Goal: Task Accomplishment & Management: Manage account settings

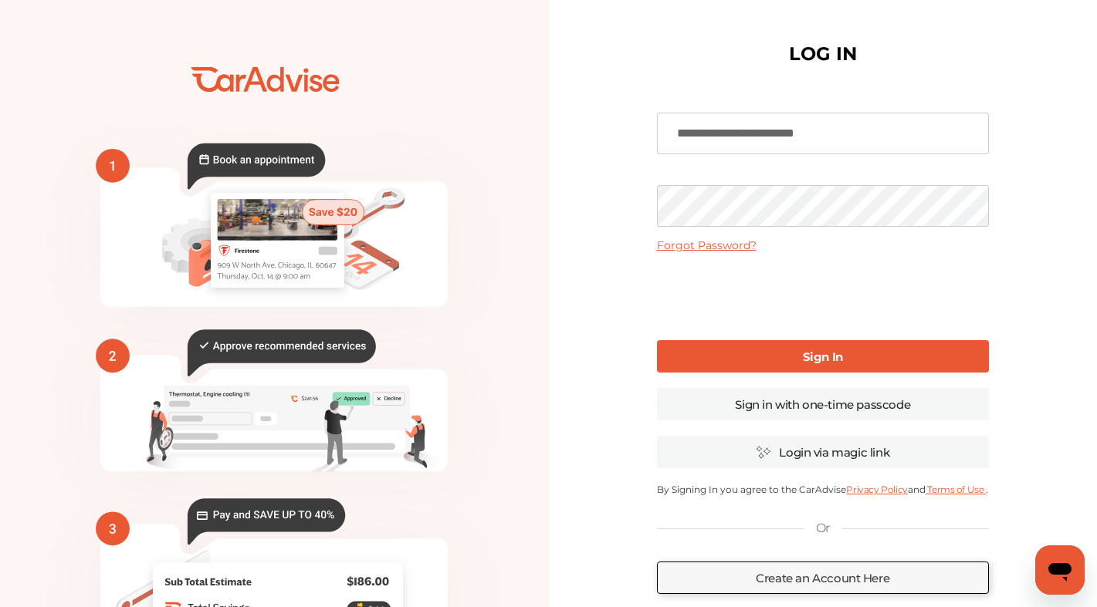
type input "**********"
click at [744, 357] on link "Sign In" at bounding box center [823, 356] width 332 height 32
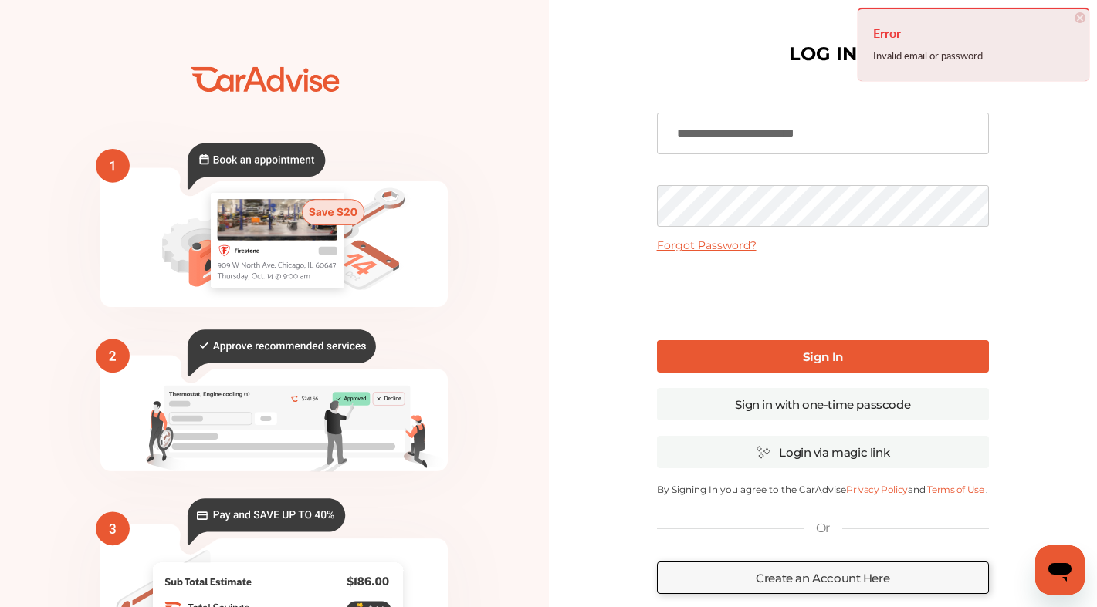
click at [650, 211] on div "**********" at bounding box center [822, 375] width 353 height 721
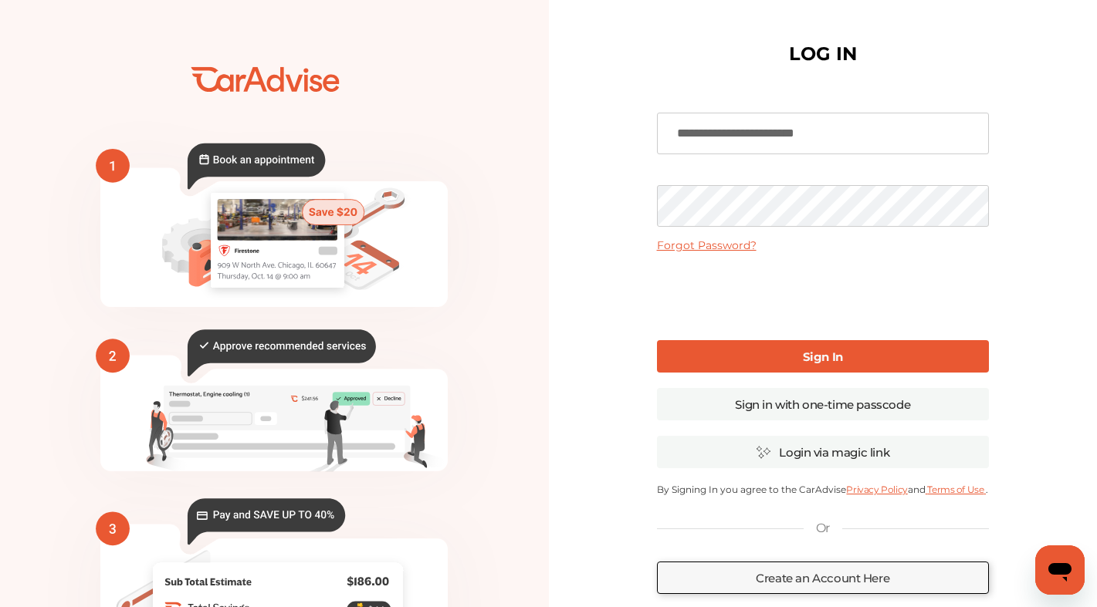
click at [734, 357] on link "Sign In" at bounding box center [823, 356] width 332 height 32
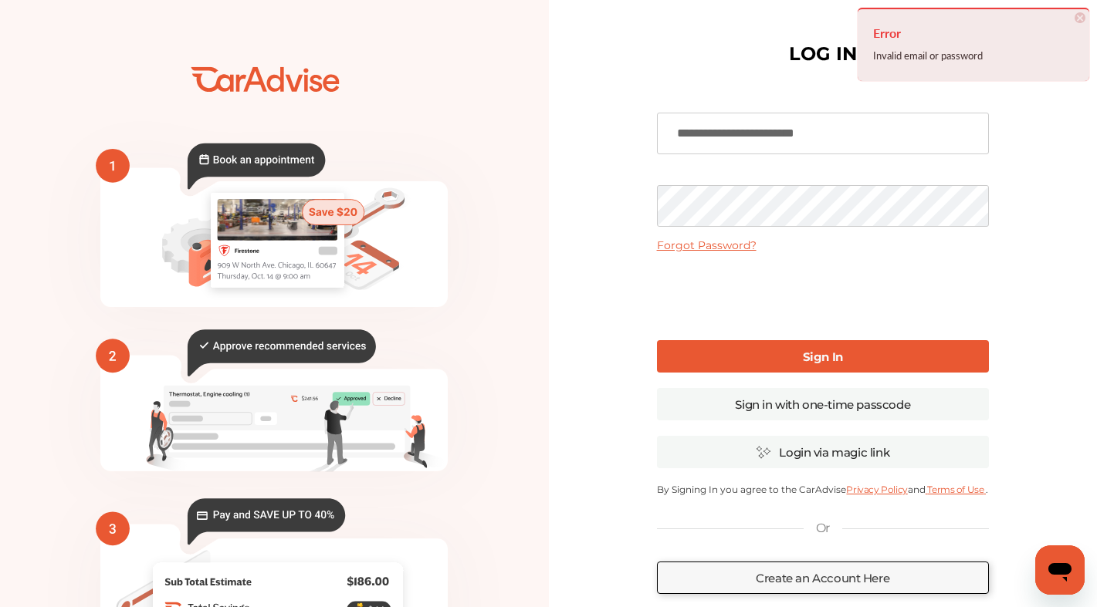
click at [644, 205] on div "**********" at bounding box center [823, 376] width 549 height 752
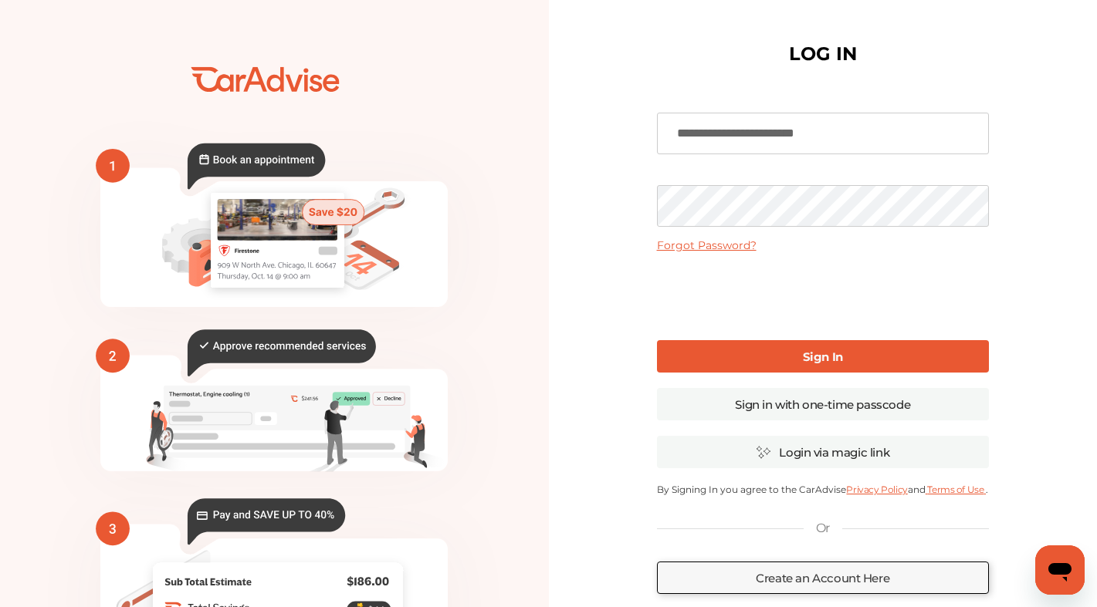
click at [711, 364] on link "Sign In" at bounding box center [823, 356] width 332 height 32
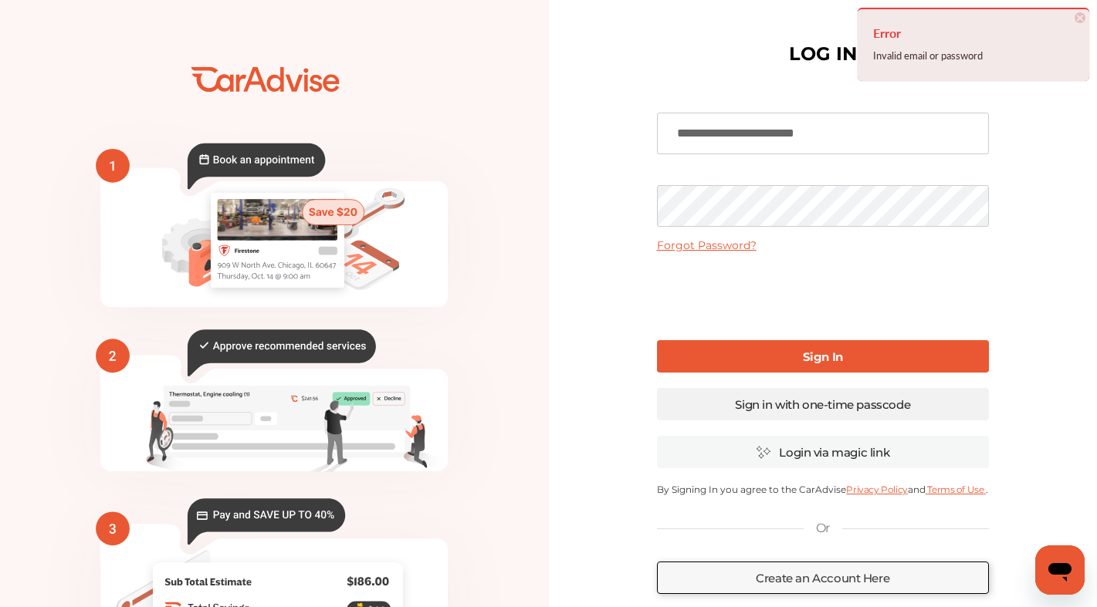
click at [749, 404] on link "Sign in with one-time passcode" at bounding box center [823, 404] width 332 height 32
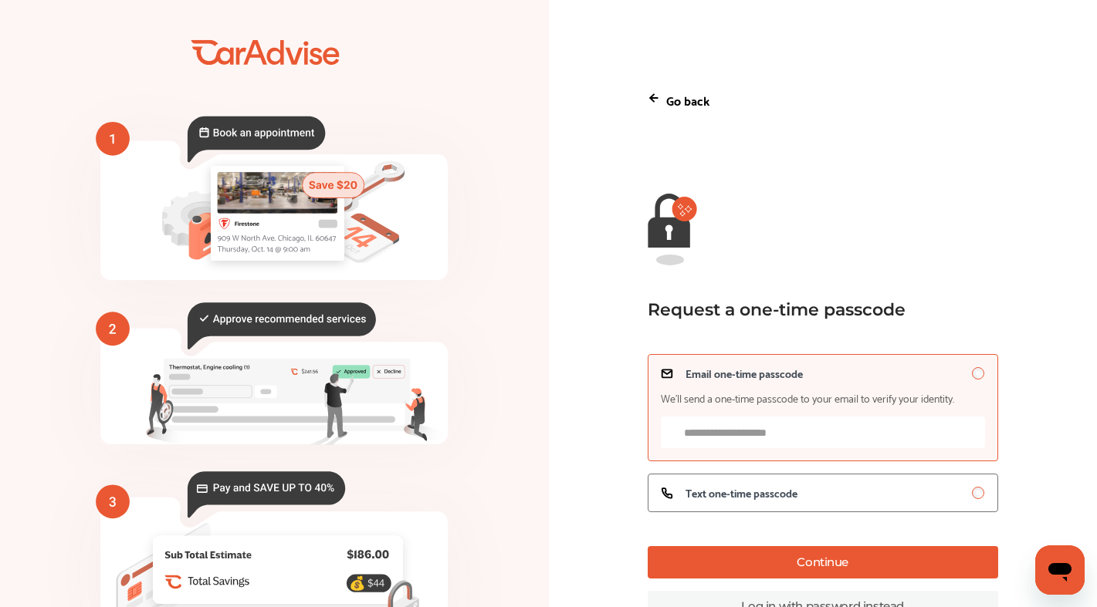
click at [744, 438] on input "Email one-time passcode We’ll send a one-time passcode to your email to verify …" at bounding box center [823, 433] width 324 height 32
type input "**********"
click at [722, 497] on span "Text one-time passcode" at bounding box center [741, 493] width 112 height 12
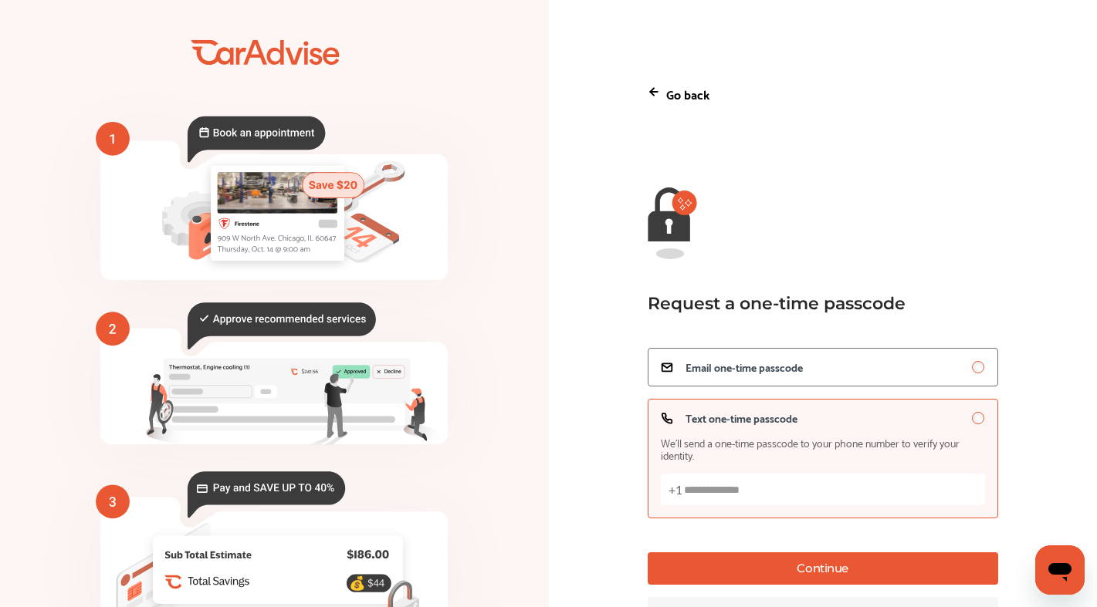
click at [726, 491] on input "Text one-time passcode We’ll send a one-time passcode to your phone number to v…" at bounding box center [823, 490] width 324 height 32
type input "**********"
click at [831, 570] on button "Continue" at bounding box center [823, 569] width 350 height 32
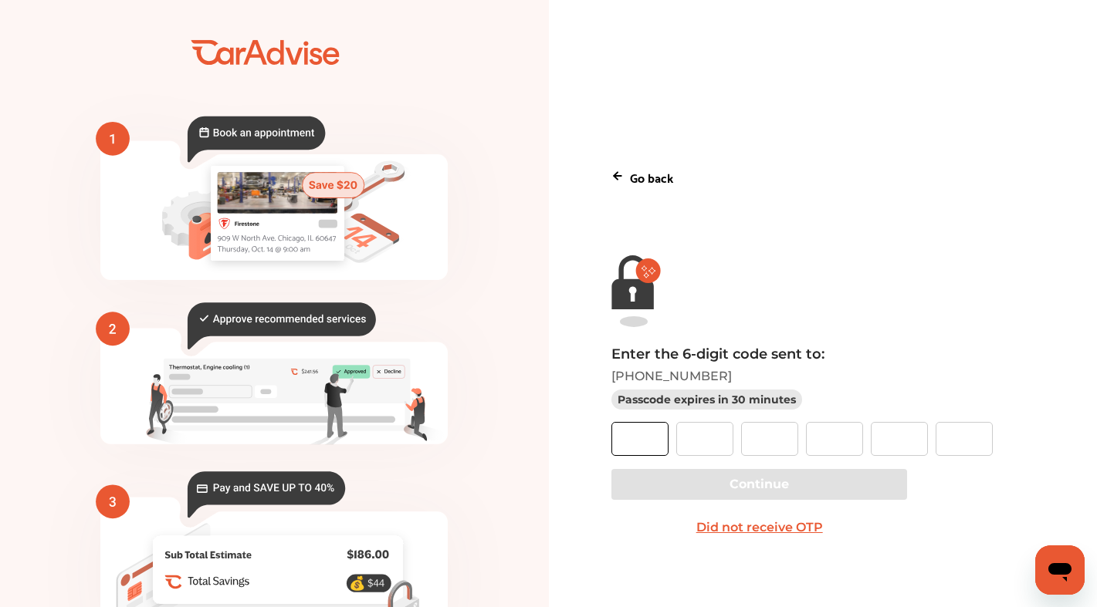
click at [651, 444] on input "text" at bounding box center [639, 439] width 57 height 34
type input "*"
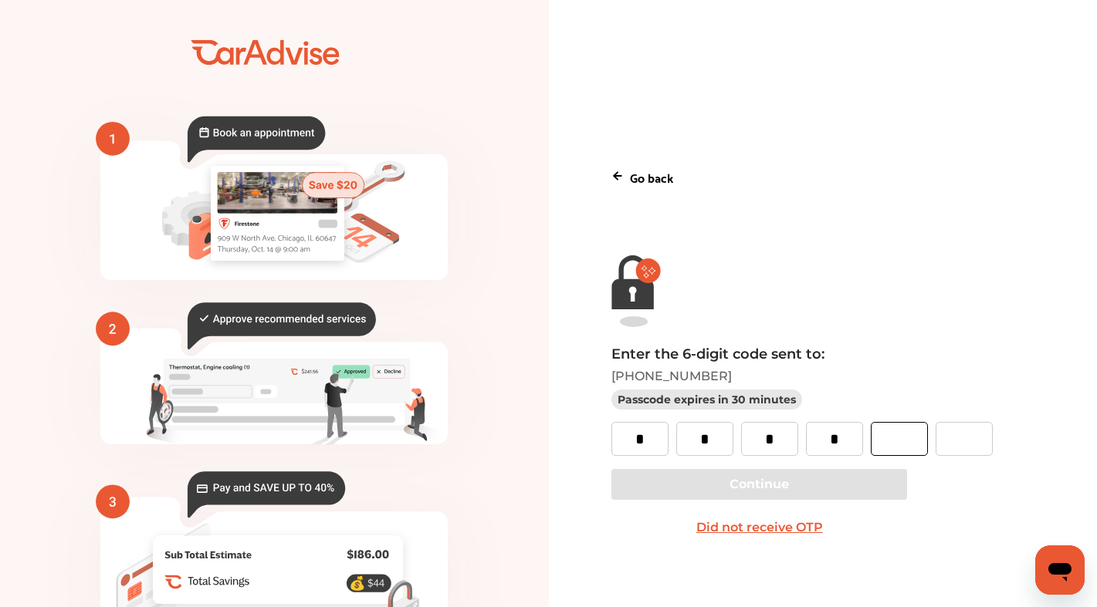
type input "*"
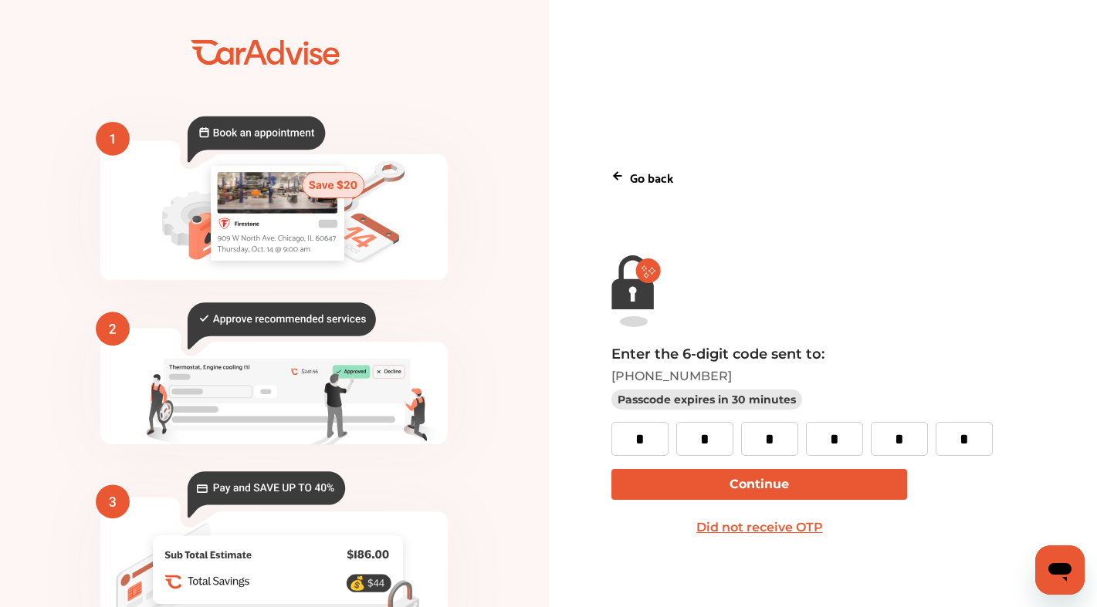
click at [731, 485] on button "Continue" at bounding box center [759, 484] width 296 height 31
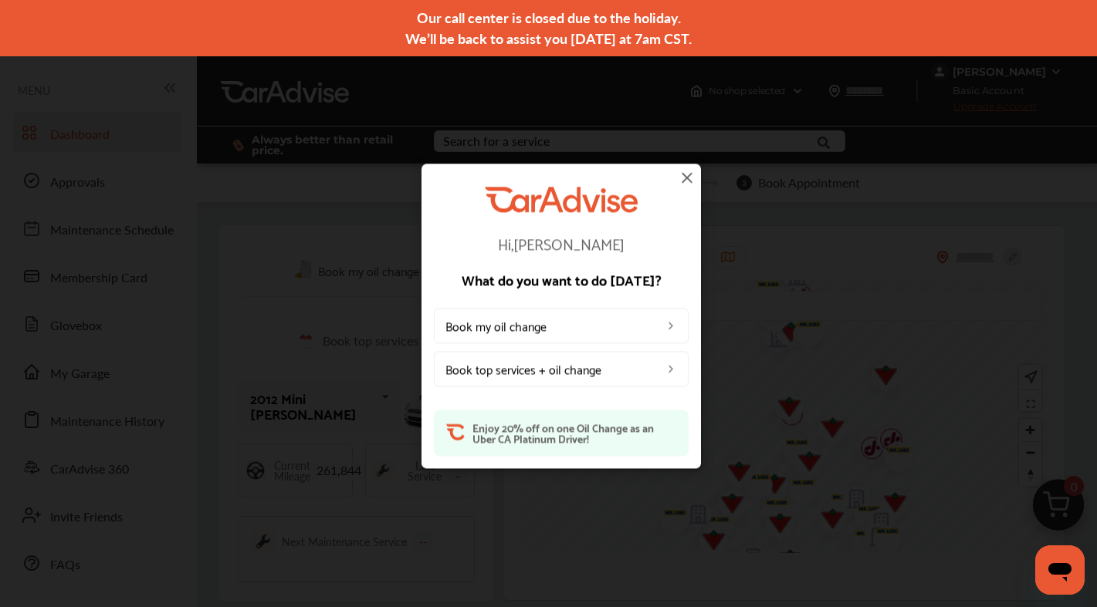
click at [683, 174] on img at bounding box center [687, 177] width 19 height 19
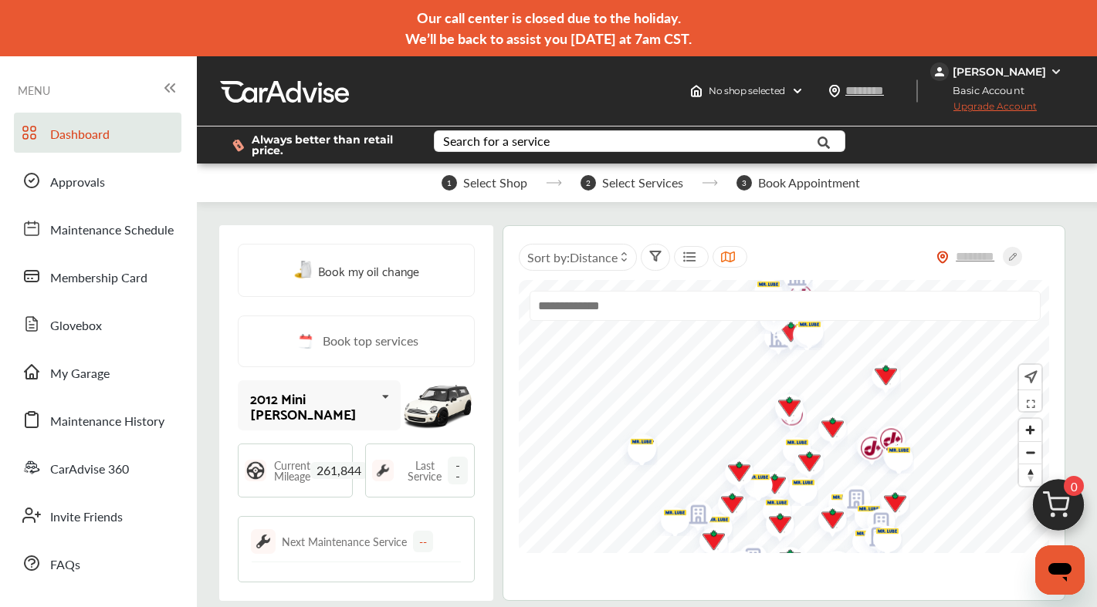
click at [331, 472] on span "261,844" at bounding box center [338, 470] width 57 height 17
click at [345, 471] on span "261,844" at bounding box center [338, 470] width 57 height 17
click at [350, 468] on span "261,844" at bounding box center [338, 470] width 57 height 17
click at [992, 68] on div "[PERSON_NAME]" at bounding box center [998, 72] width 93 height 14
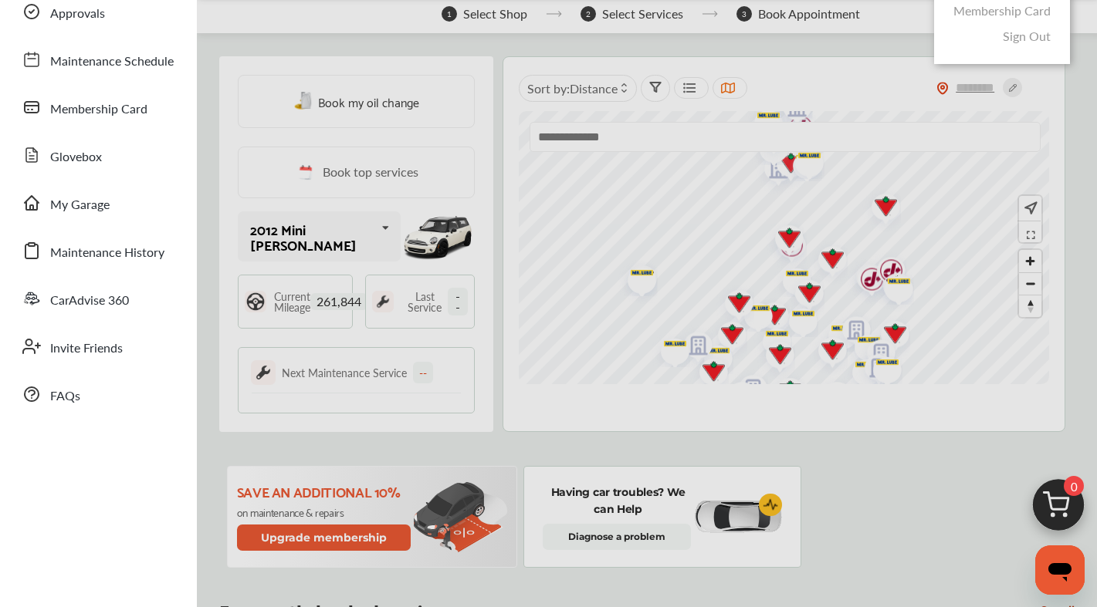
scroll to position [174, 0]
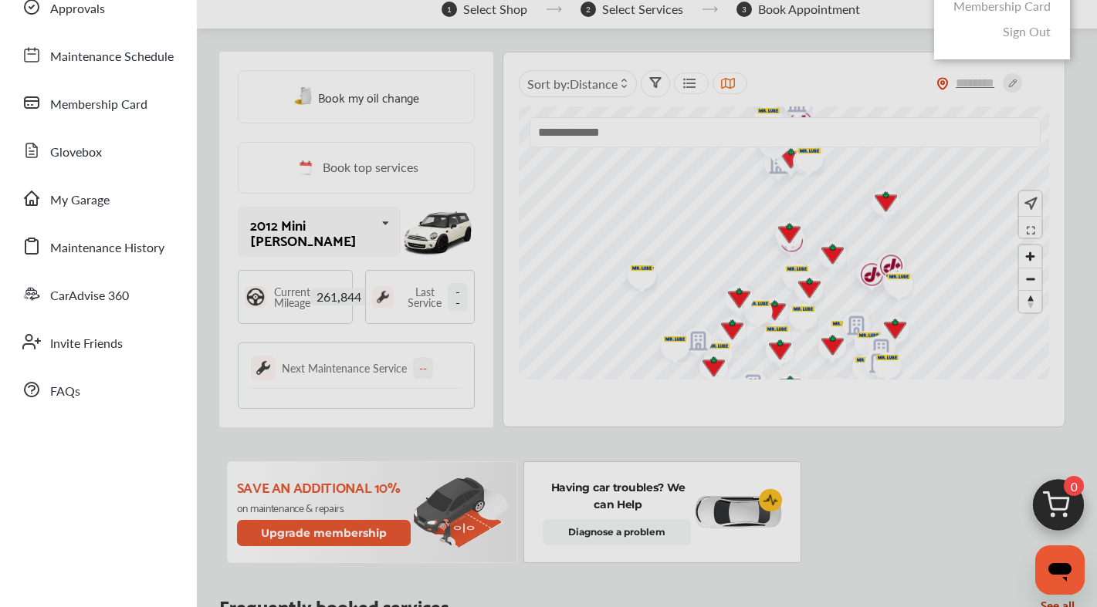
click at [360, 228] on div at bounding box center [548, 342] width 1097 height 685
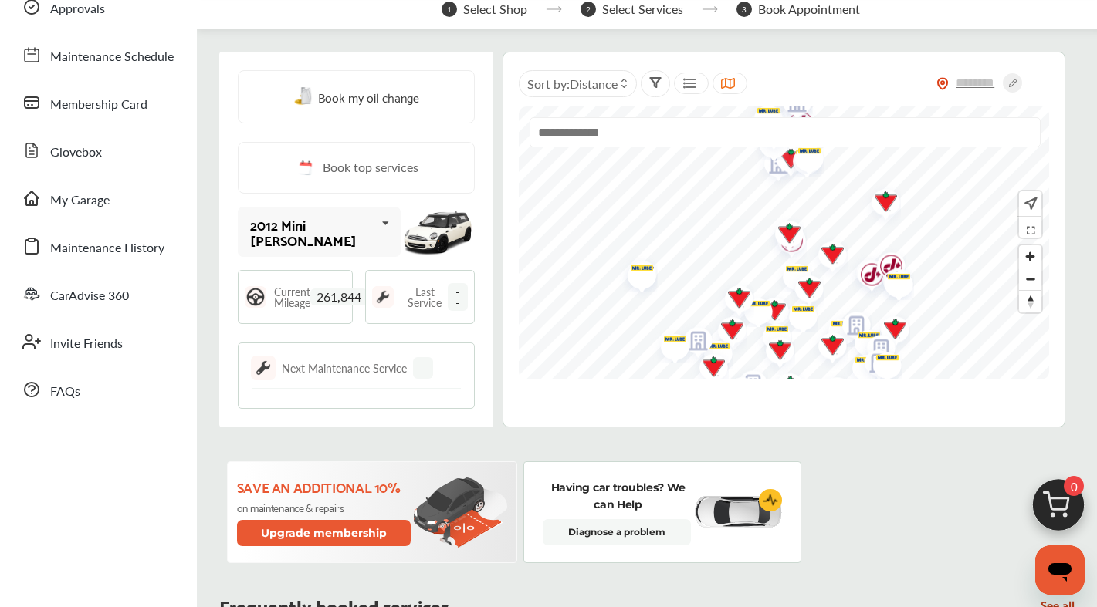
click at [372, 228] on icon at bounding box center [385, 223] width 26 height 33
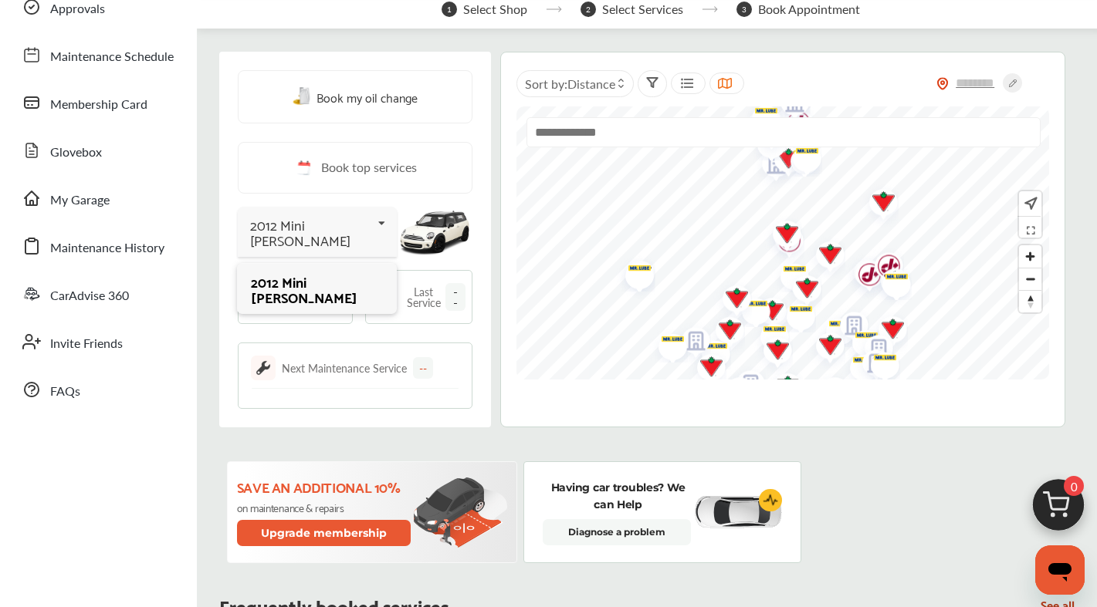
click at [376, 340] on div "Book my oil change Book top services 2012 Mini [PERSON_NAME] 2012 Mini [PERSON_…" at bounding box center [355, 240] width 272 height 376
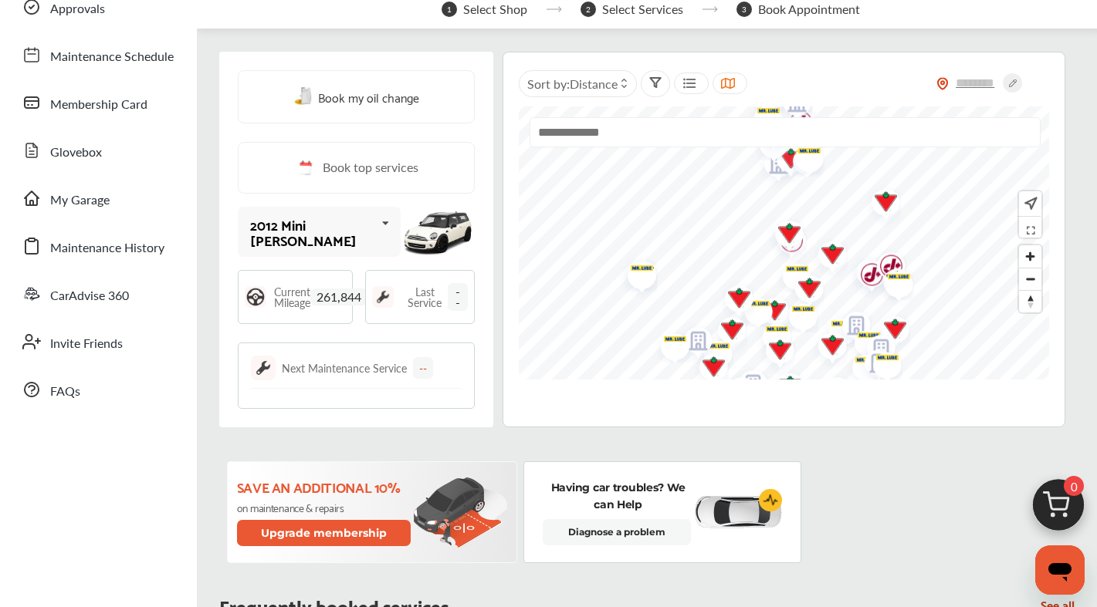
click at [350, 296] on span "261,844" at bounding box center [338, 297] width 57 height 17
drag, startPoint x: 341, startPoint y: 297, endPoint x: 328, endPoint y: 299, distance: 13.2
click at [341, 298] on span "261,844" at bounding box center [338, 297] width 57 height 17
click at [311, 299] on span "261,844" at bounding box center [338, 297] width 57 height 17
click at [296, 298] on span "Current Mileage" at bounding box center [292, 297] width 36 height 22
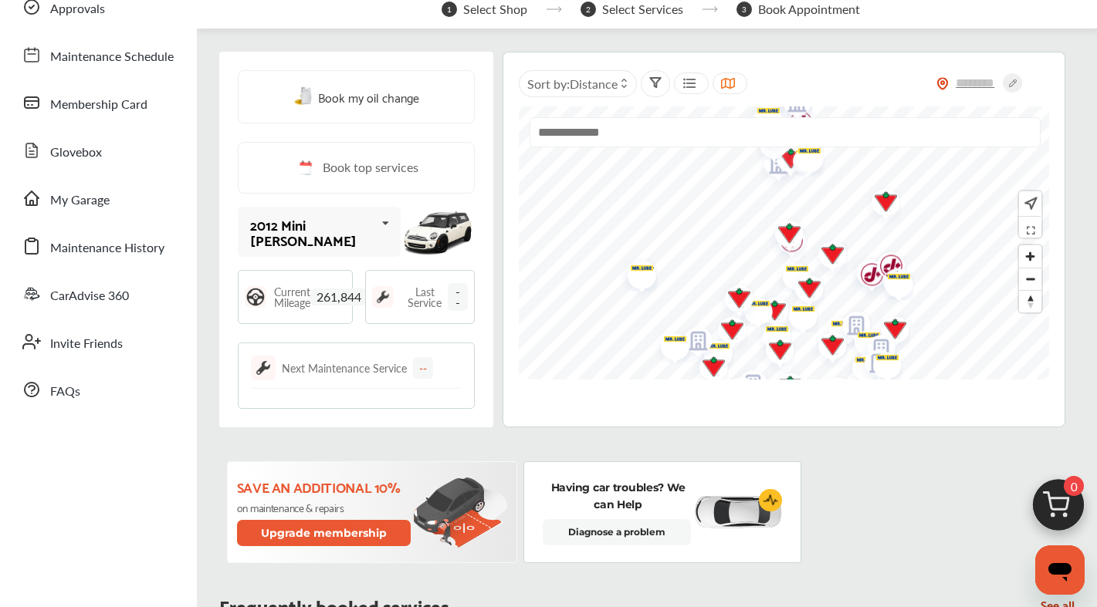
click at [452, 301] on span "--" at bounding box center [458, 297] width 20 height 28
click at [454, 298] on span "--" at bounding box center [458, 297] width 20 height 28
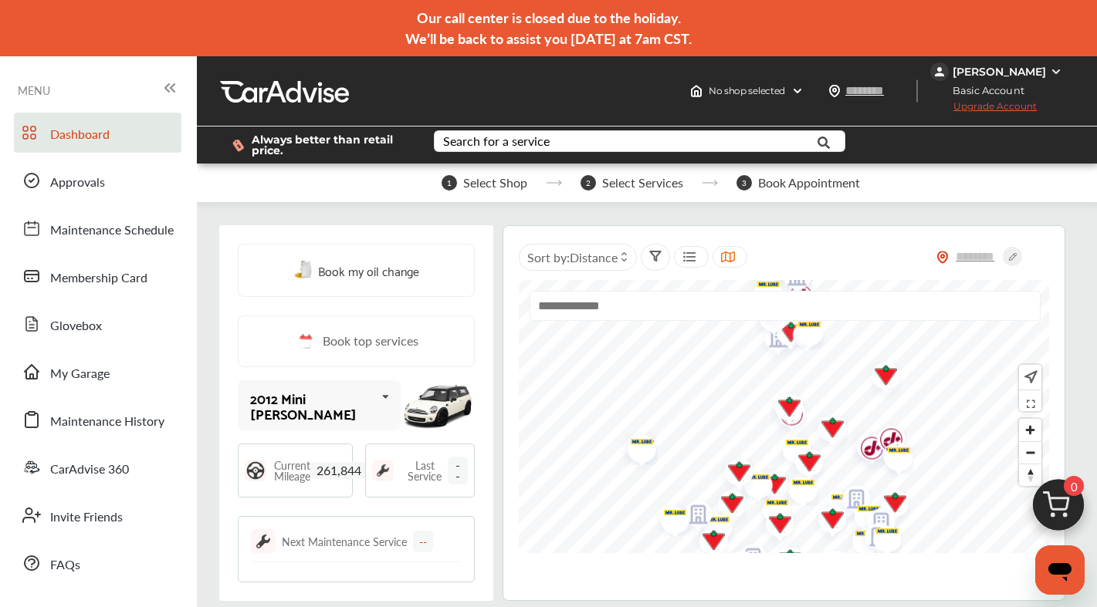
scroll to position [0, 0]
click at [1050, 74] on img at bounding box center [1056, 72] width 12 height 12
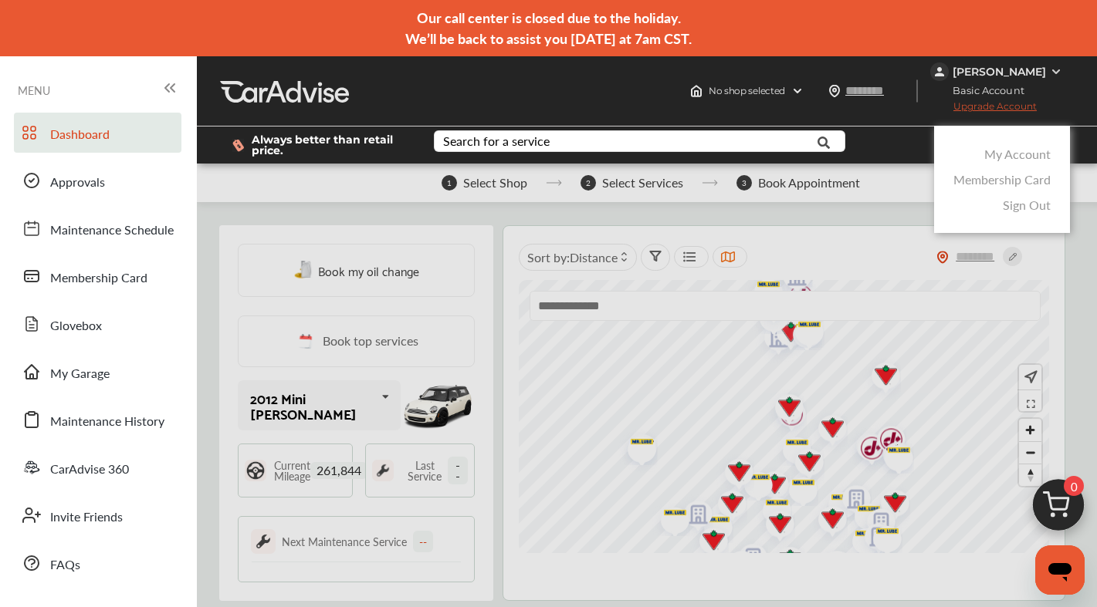
click at [1031, 203] on link "Sign Out" at bounding box center [1027, 205] width 48 height 18
